Goal: Transaction & Acquisition: Purchase product/service

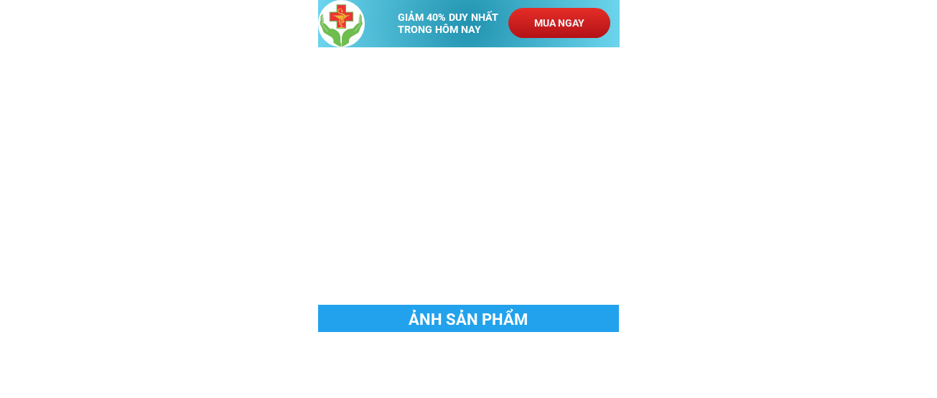
scroll to position [1005, 0]
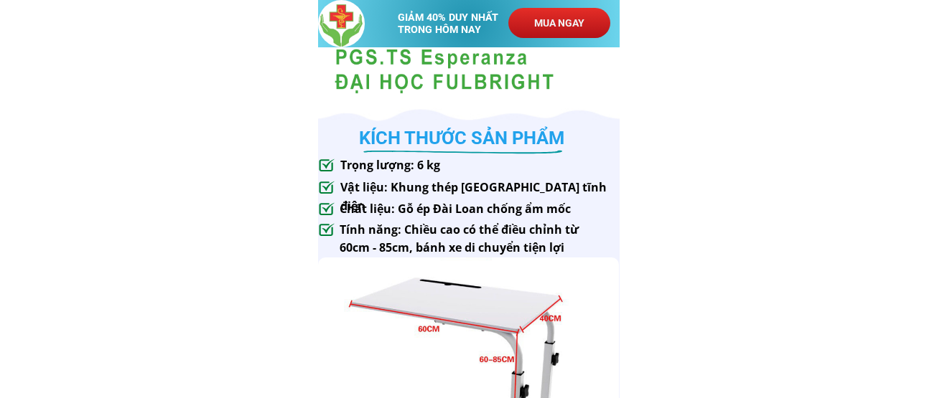
click at [560, 30] on p "MUA NGAY" at bounding box center [559, 23] width 102 height 30
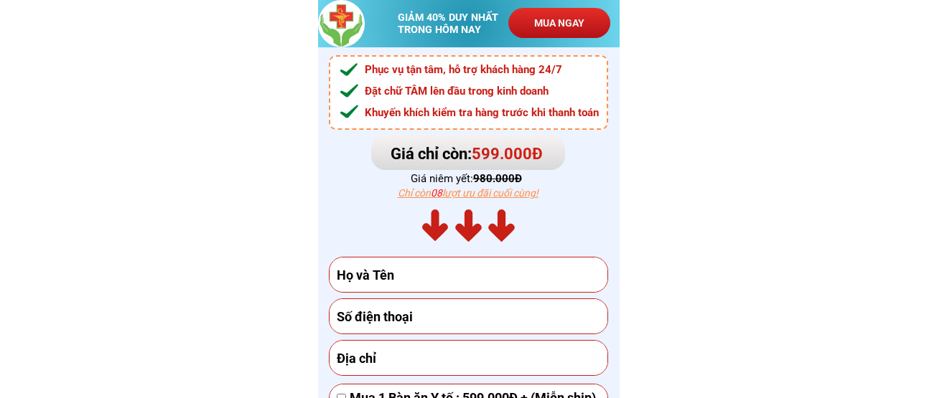
click at [464, 273] on input "text" at bounding box center [468, 275] width 271 height 34
type input "[PERSON_NAME]"
type input "0971124447"
type input "Đường N3, Lô B2.2.5, khu đô thị [GEOGRAPHIC_DATA], [GEOGRAPHIC_DATA] ([GEOGRAPH…"
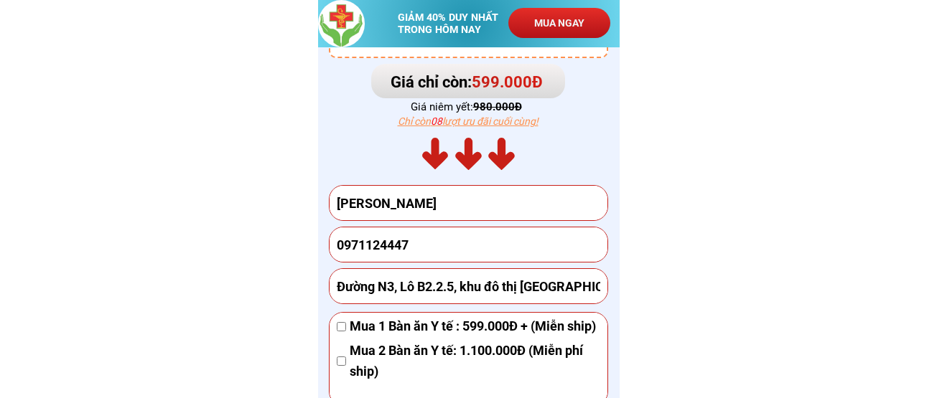
scroll to position [4535, 0]
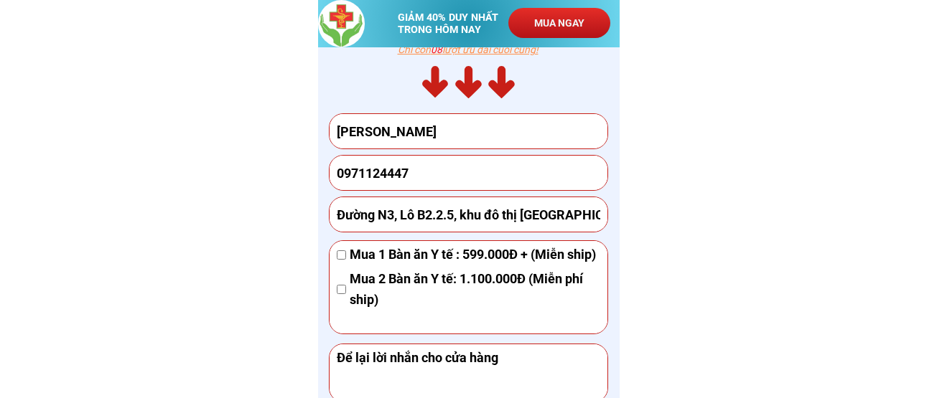
click at [347, 264] on div "Mua 1 Bàn ăn Y tế : 599.000Đ + (Miễn ship)" at bounding box center [469, 255] width 264 height 21
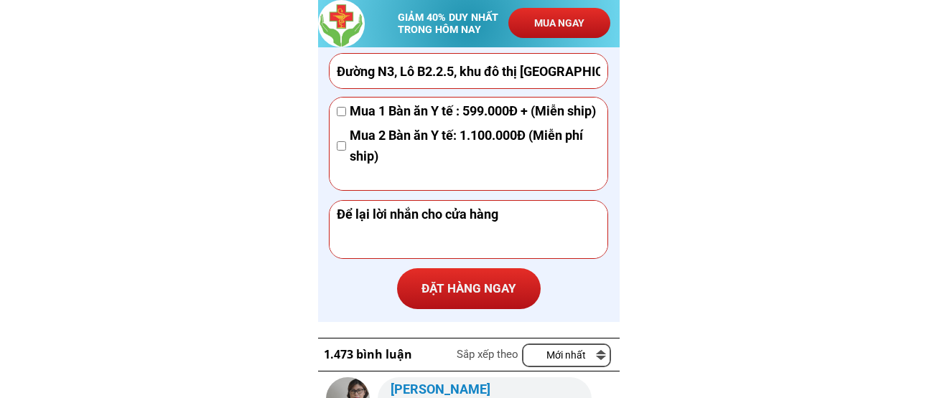
click at [370, 233] on textarea at bounding box center [468, 229] width 271 height 57
click at [534, 218] on textarea at bounding box center [468, 229] width 271 height 57
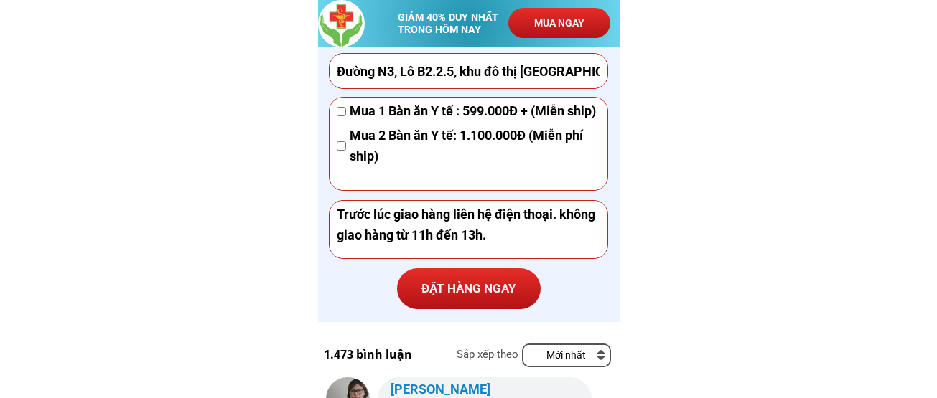
scroll to position [4750, 0]
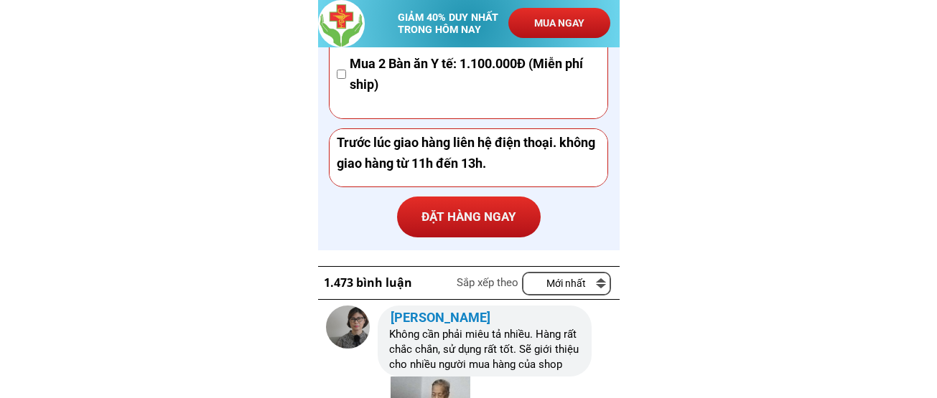
type textarea "Trước lúc giao hàng liên hệ điện thoại. không giao hàng từ 11h đến 13h."
click at [462, 223] on p "ĐẶT HÀNG NGAY" at bounding box center [469, 218] width 144 height 42
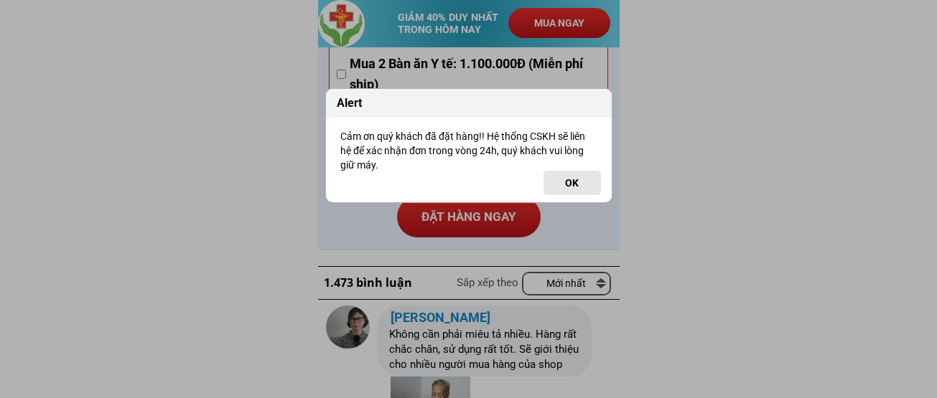
click at [566, 181] on button "OK" at bounding box center [572, 183] width 57 height 24
